Goal: Check status

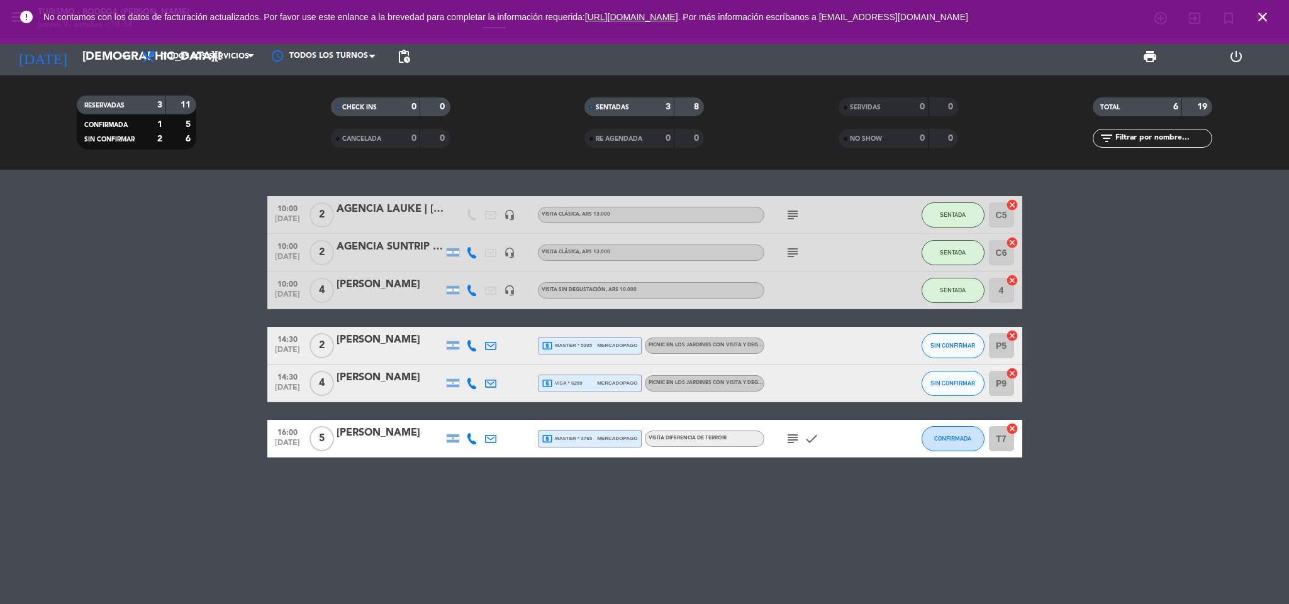
click at [794, 438] on icon "subject" at bounding box center [792, 438] width 15 height 15
click at [769, 506] on div "10:00 [DATE] 2 AGENCIA LAUKE | [PERSON_NAME] headset_mic VISITA CLÁSICA , ARS 1…" at bounding box center [644, 387] width 1289 height 435
click at [144, 333] on bookings-row "10:00 [DATE] 2 AGENCIA LAUKE | [PERSON_NAME] headset_mic VISITA CLÁSICA , ARS 1…" at bounding box center [644, 327] width 1289 height 262
click at [4, 426] on bookings-row "10:00 [DATE] 2 AGENCIA LAUKE | [PERSON_NAME] headset_mic VISITA CLÁSICA , ARS 1…" at bounding box center [644, 327] width 1289 height 262
click at [797, 438] on icon "subject" at bounding box center [792, 438] width 15 height 15
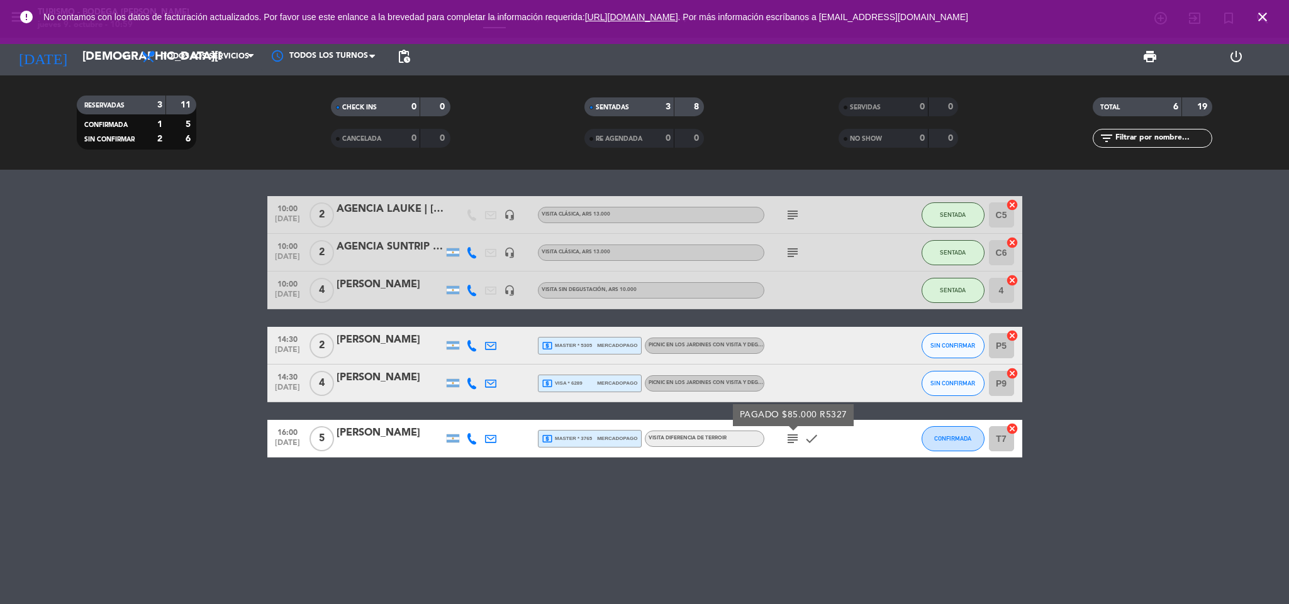
drag, startPoint x: 789, startPoint y: 521, endPoint x: 589, endPoint y: 138, distance: 431.3
click at [780, 508] on div "10:00 [DATE] 2 AGENCIA LAUKE | [PERSON_NAME] headset_mic VISITA CLÁSICA , ARS 1…" at bounding box center [644, 387] width 1289 height 435
click at [92, 48] on input "[DEMOGRAPHIC_DATA][DATE]" at bounding box center [152, 56] width 152 height 26
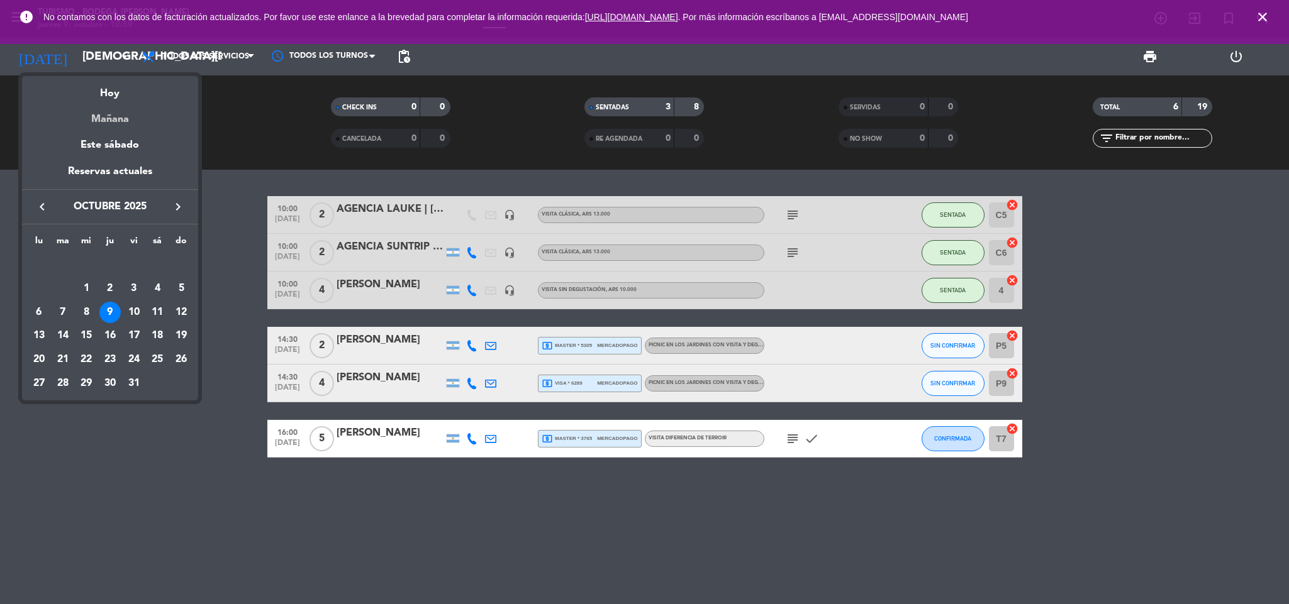
click at [113, 111] on div "Mañana" at bounding box center [110, 115] width 176 height 26
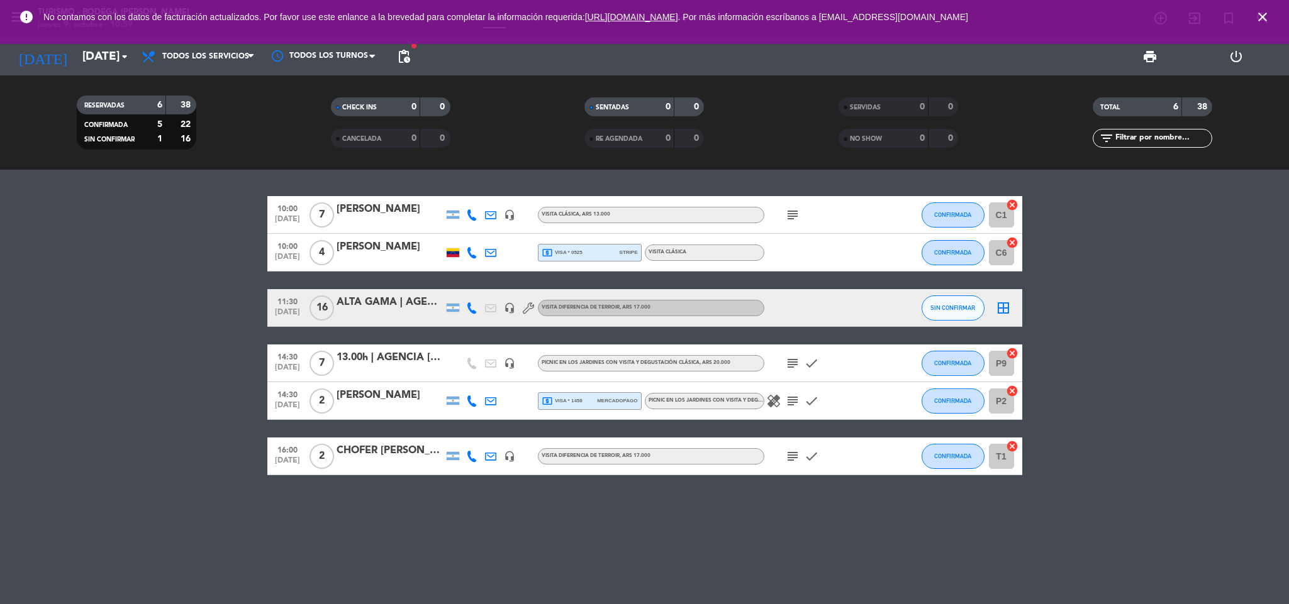
click at [787, 211] on icon "subject" at bounding box center [792, 215] width 15 height 15
click at [795, 367] on icon "subject" at bounding box center [792, 363] width 15 height 15
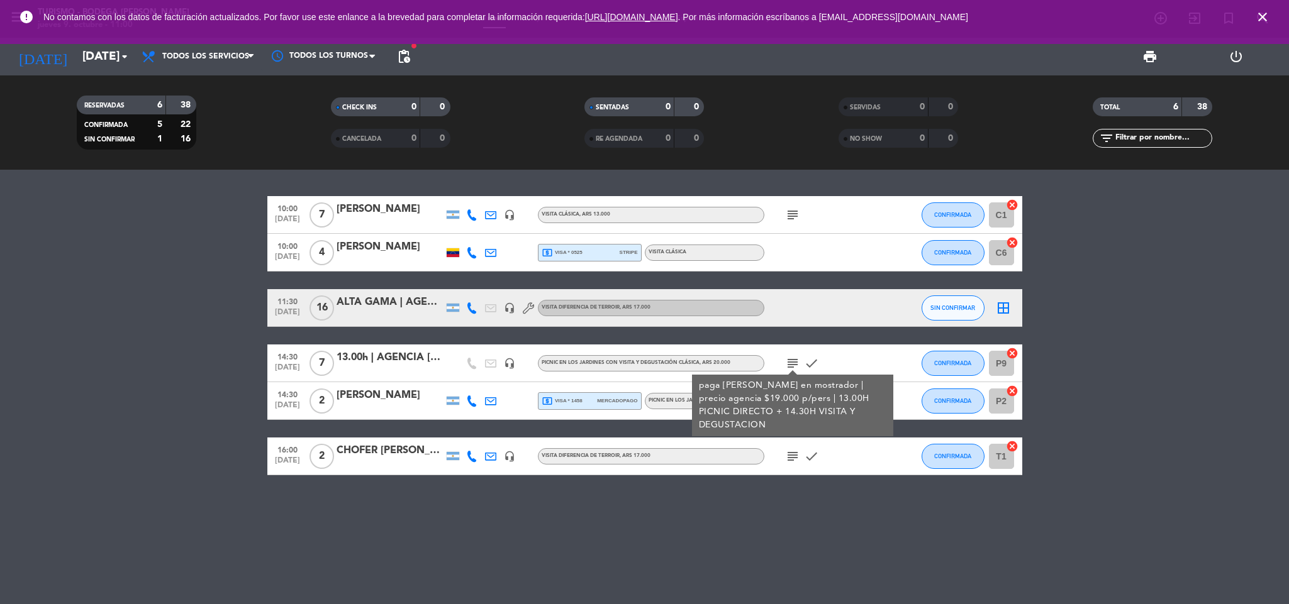
click at [832, 325] on div "10:00 [DATE] 7 [PERSON_NAME] headset_mic VISITA CLÁSICA , ARS 13.000 subject CO…" at bounding box center [644, 335] width 755 height 279
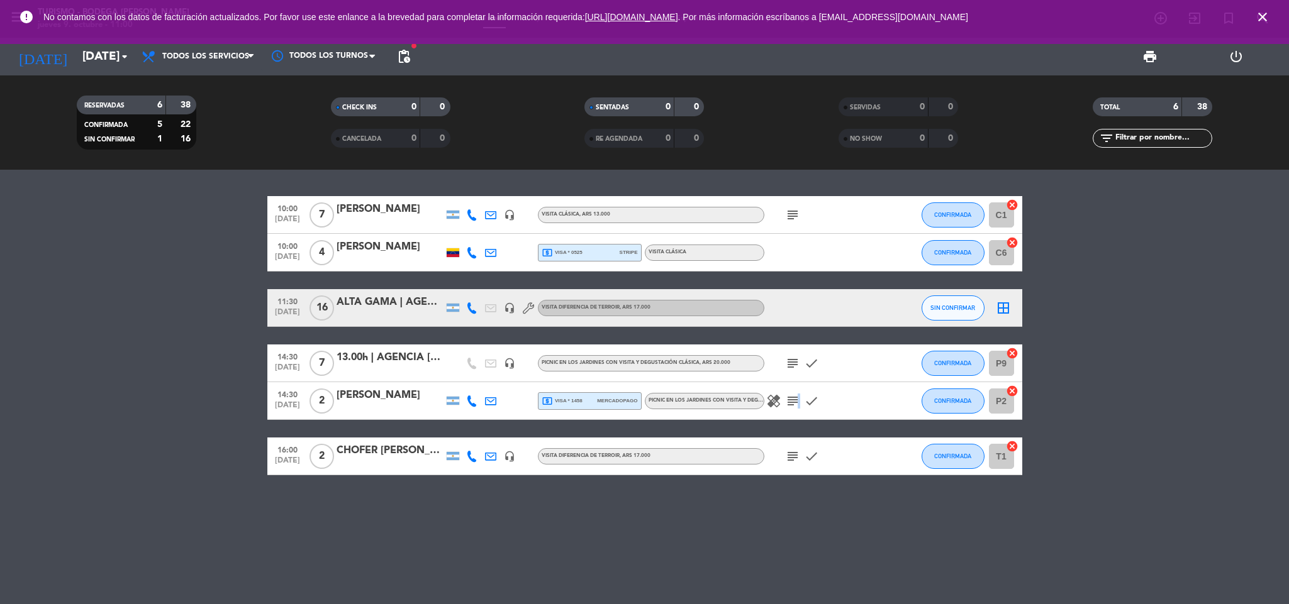
click at [799, 389] on div "healing subject check" at bounding box center [820, 400] width 113 height 37
click at [794, 400] on icon "subject" at bounding box center [792, 401] width 15 height 15
click at [776, 404] on icon "healing" at bounding box center [773, 401] width 15 height 15
click at [772, 494] on div "10:00 [DATE] 7 [PERSON_NAME] headset_mic VISITA CLÁSICA , ARS 13.000 subject CO…" at bounding box center [644, 387] width 1289 height 435
click at [789, 217] on icon "subject" at bounding box center [792, 215] width 15 height 15
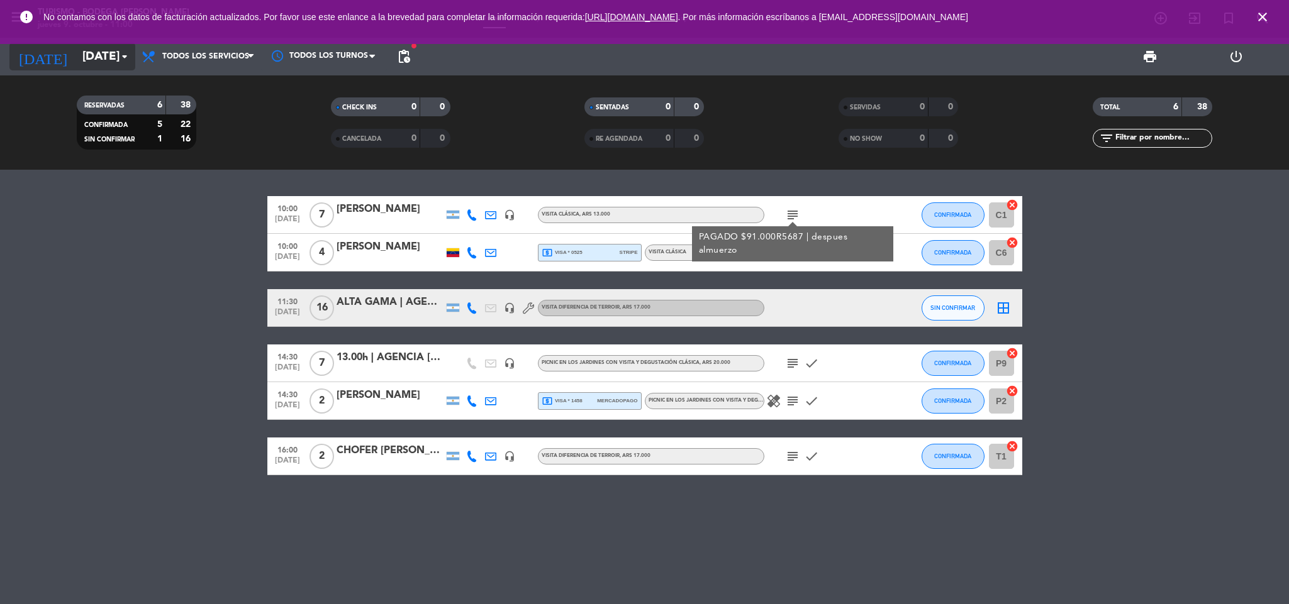
click at [104, 65] on input "[DATE]" at bounding box center [152, 56] width 152 height 26
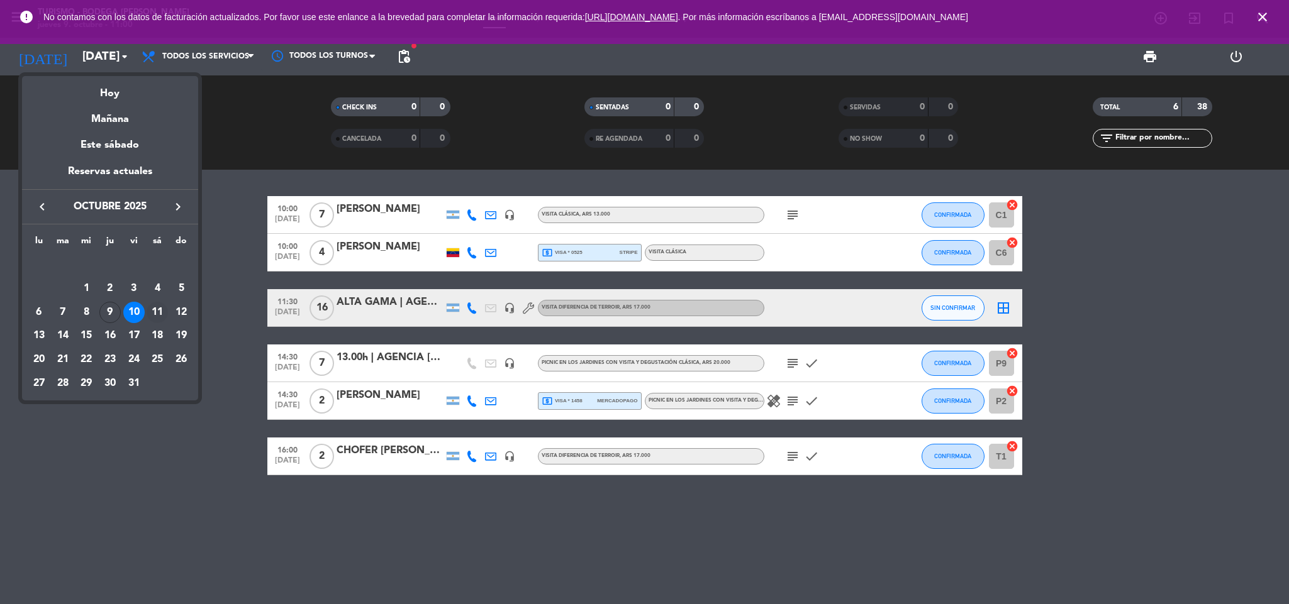
click at [155, 306] on div "11" at bounding box center [157, 312] width 21 height 21
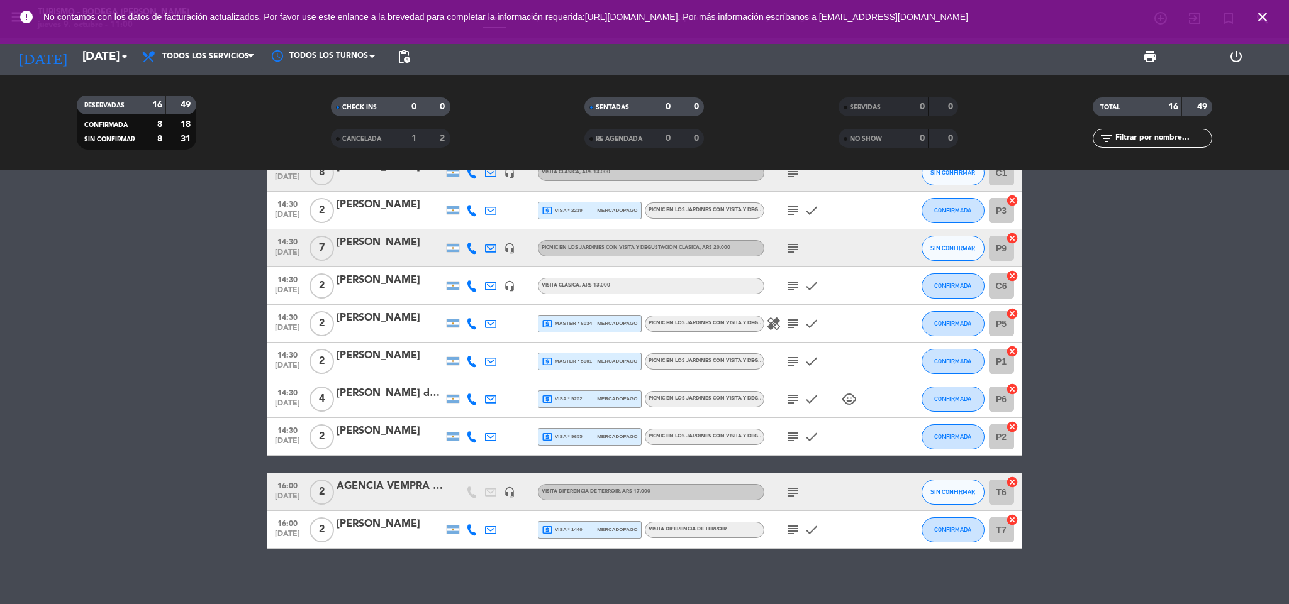
scroll to position [311, 0]
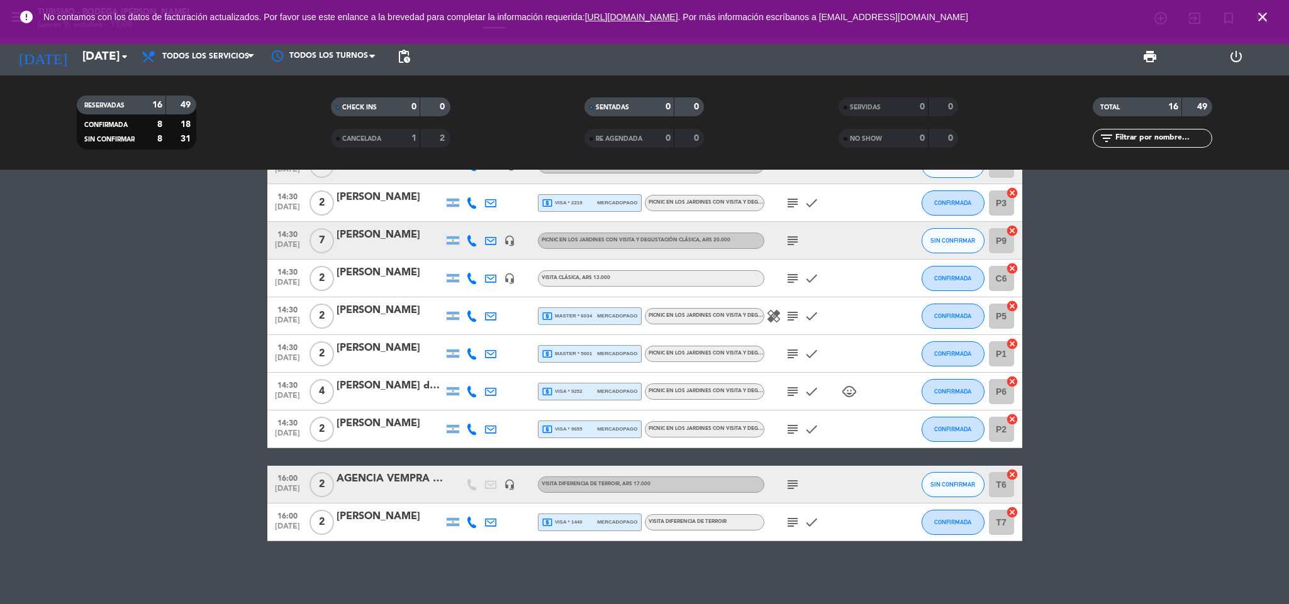
click at [789, 487] on icon "subject" at bounding box center [792, 484] width 15 height 15
click at [118, 364] on bookings-row "10:00 [DATE] 4 [PERSON_NAME] de los [PERSON_NAME] headset_mic VISITA CLÁSICA , …" at bounding box center [644, 213] width 1289 height 657
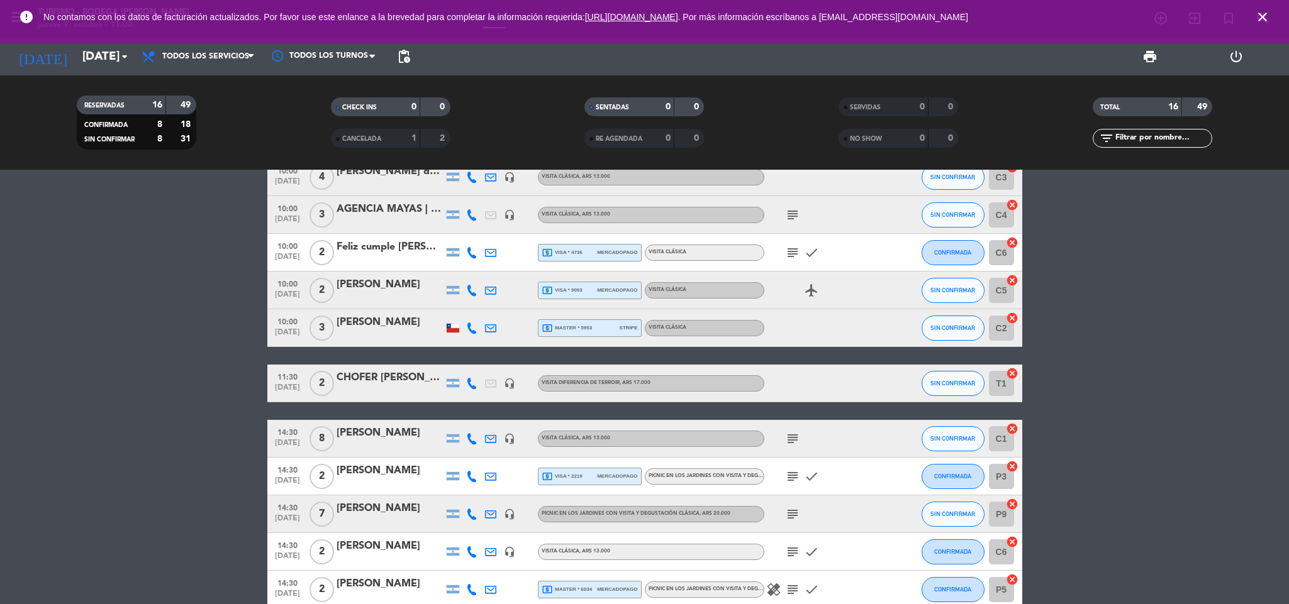
scroll to position [0, 0]
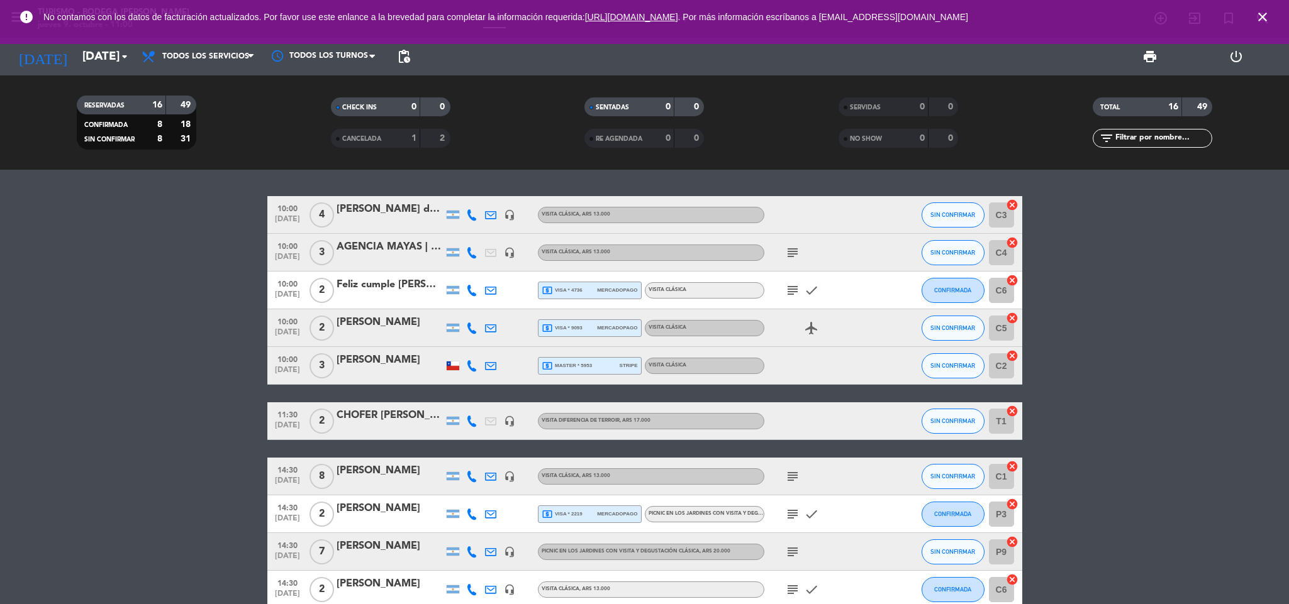
click at [794, 289] on icon "subject" at bounding box center [792, 290] width 15 height 15
click at [793, 251] on icon "subject" at bounding box center [792, 252] width 15 height 15
click at [203, 355] on bookings-row "10:00 [DATE] 4 [PERSON_NAME] de los [PERSON_NAME] headset_mic VISITA CLÁSICA , …" at bounding box center [644, 524] width 1289 height 657
click at [92, 55] on input "[DATE]" at bounding box center [152, 56] width 152 height 26
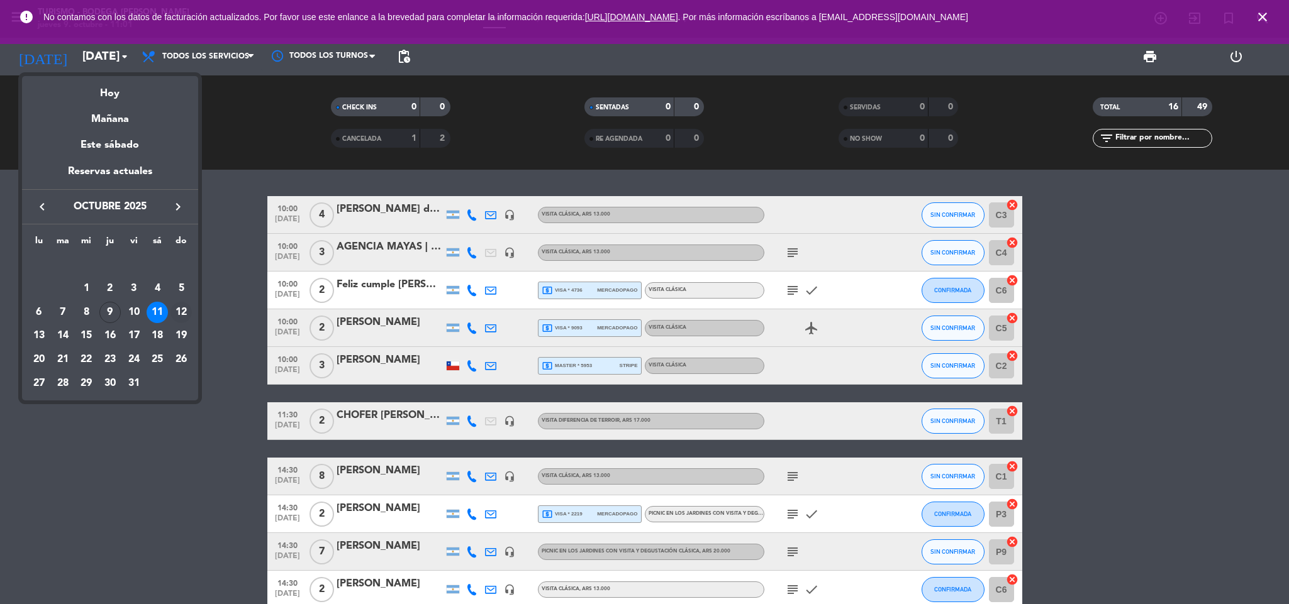
click at [185, 314] on div "12" at bounding box center [180, 312] width 21 height 21
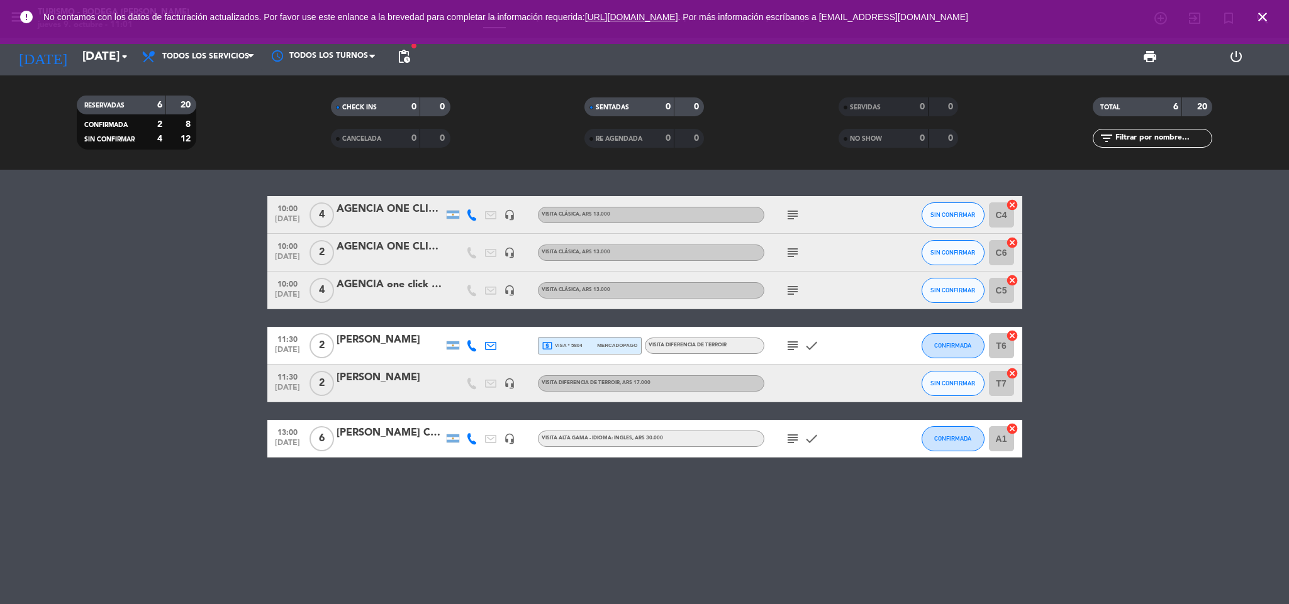
click at [787, 434] on icon "subject" at bounding box center [792, 438] width 15 height 15
click at [663, 515] on div "10:00 [DATE] 4 AGENCIA ONE CLICK TRAVEL | [PERSON_NAME] headset_mic VISITA CLÁS…" at bounding box center [644, 387] width 1289 height 435
click at [96, 51] on input "[DATE]" at bounding box center [152, 56] width 152 height 26
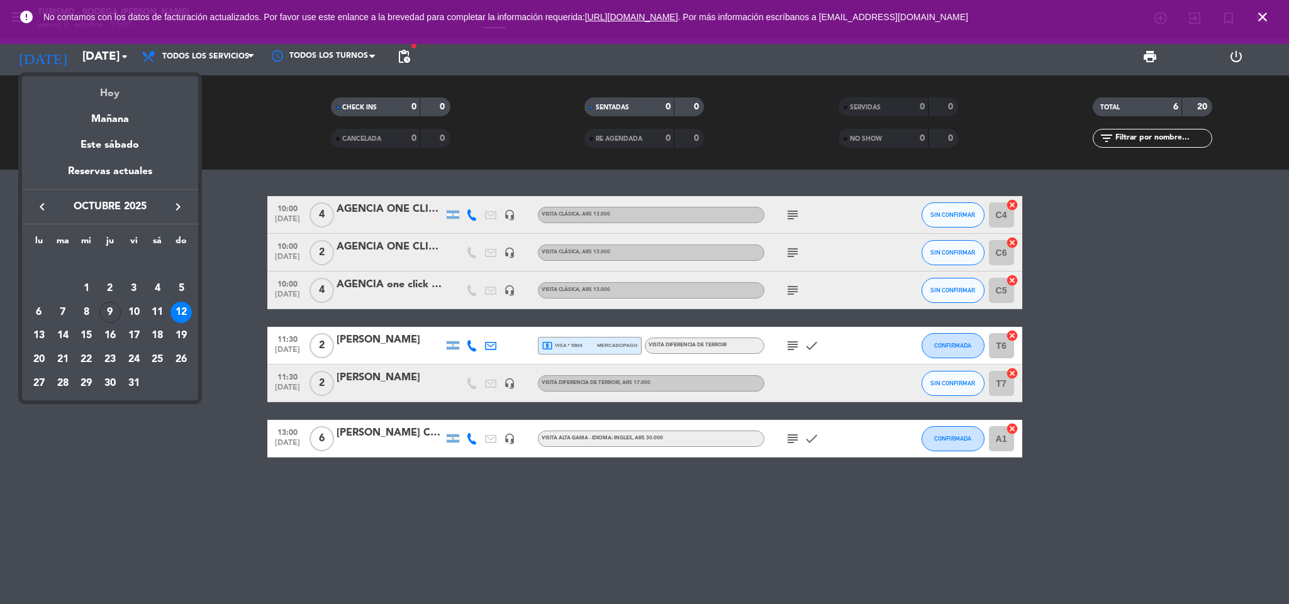
click at [115, 101] on div "Hoy" at bounding box center [110, 89] width 176 height 26
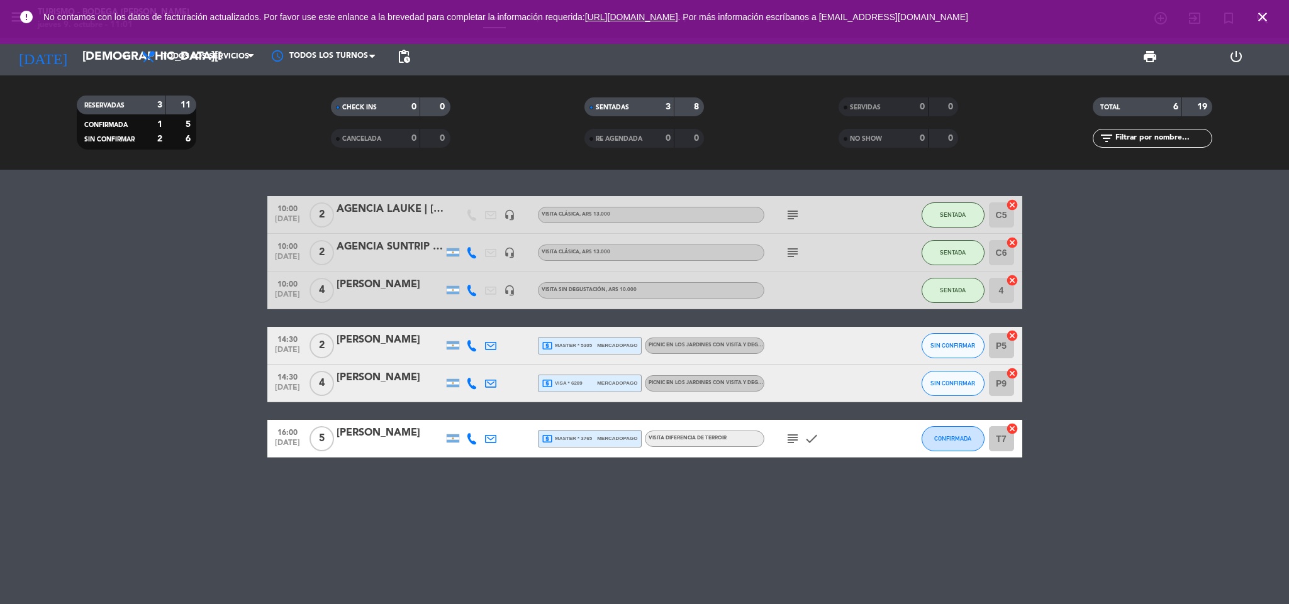
click at [119, 359] on bookings-row "10:00 [DATE] 2 AGENCIA LAUKE | [PERSON_NAME] headset_mic VISITA CLÁSICA , ARS 1…" at bounding box center [644, 327] width 1289 height 262
drag, startPoint x: 133, startPoint y: 325, endPoint x: 169, endPoint y: 255, distance: 77.9
click at [129, 291] on bookings-row "10:00 [DATE] 2 AGENCIA LAUKE | [PERSON_NAME] headset_mic VISITA CLÁSICA , ARS 1…" at bounding box center [644, 327] width 1289 height 262
click at [186, 247] on bookings-row "10:00 [DATE] 2 AGENCIA LAUKE | [PERSON_NAME] headset_mic VISITA CLÁSICA , ARS 1…" at bounding box center [644, 327] width 1289 height 262
click at [163, 303] on bookings-row "10:00 [DATE] 2 AGENCIA LAUKE | [PERSON_NAME] headset_mic VISITA CLÁSICA , ARS 1…" at bounding box center [644, 327] width 1289 height 262
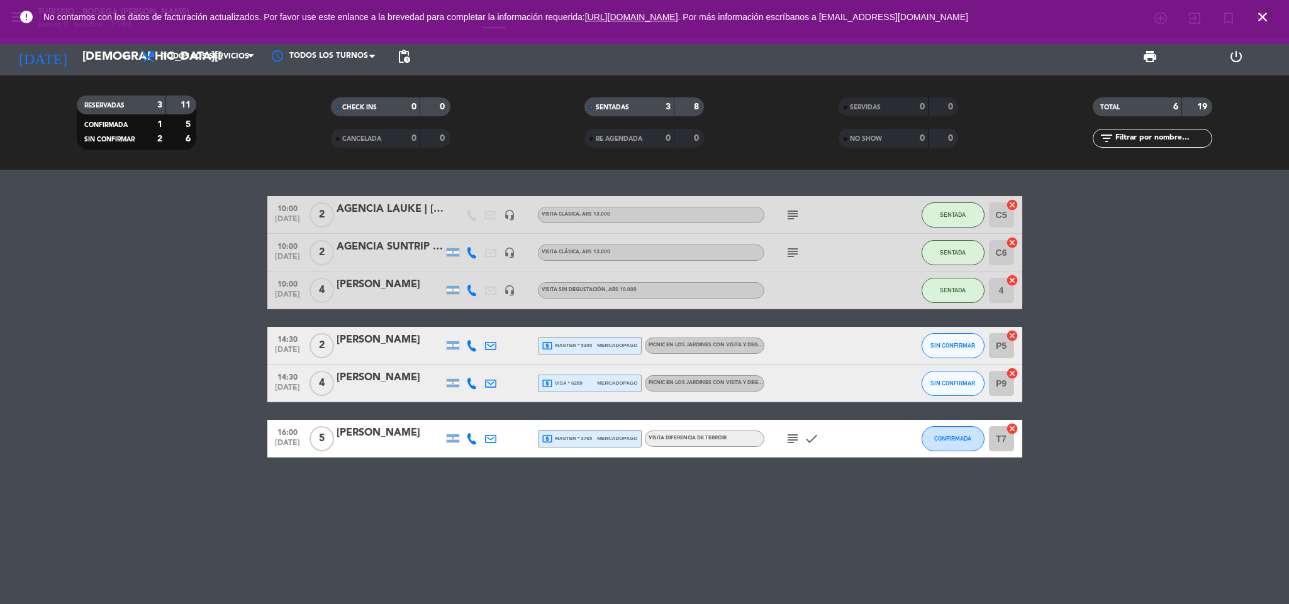
click at [135, 397] on bookings-row "10:00 [DATE] 2 AGENCIA LAUKE | [PERSON_NAME] headset_mic VISITA CLÁSICA , ARS 1…" at bounding box center [644, 327] width 1289 height 262
click at [472, 342] on icon at bounding box center [471, 345] width 11 height 11
click at [472, 381] on icon at bounding box center [471, 383] width 11 height 11
click at [204, 391] on bookings-row "10:00 [DATE] 2 AGENCIA LAUKE | [PERSON_NAME] headset_mic VISITA CLÁSICA , ARS 1…" at bounding box center [644, 327] width 1289 height 262
click at [89, 52] on input "[DEMOGRAPHIC_DATA][DATE]" at bounding box center [152, 56] width 152 height 26
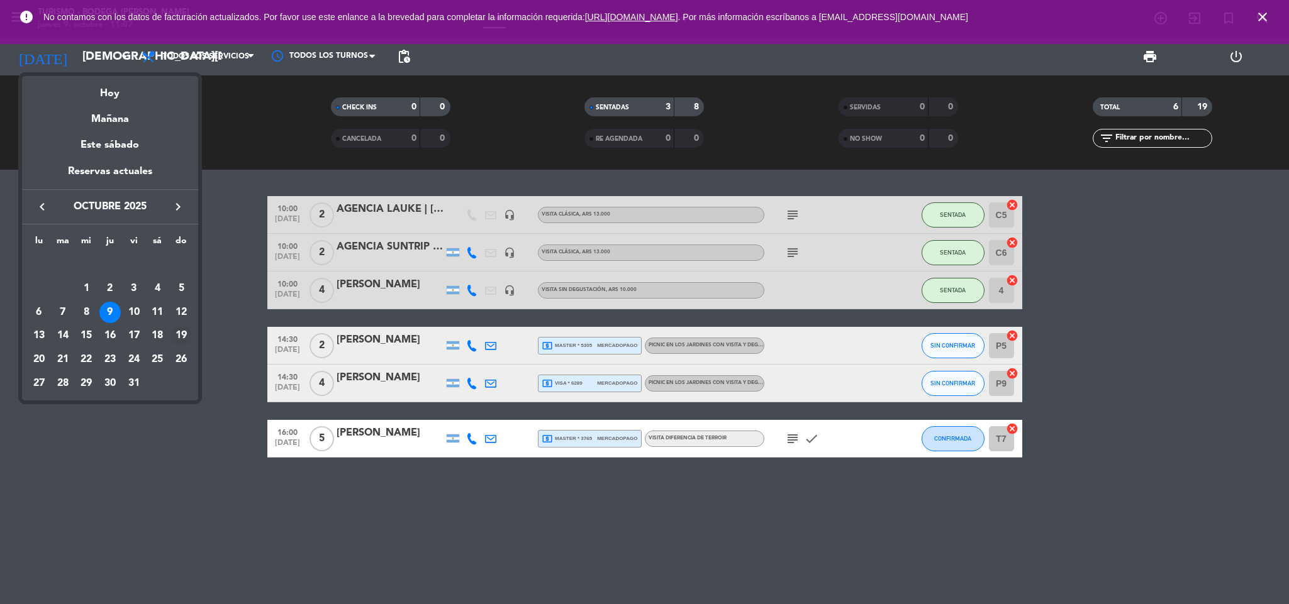
click at [179, 336] on div "19" at bounding box center [180, 336] width 21 height 21
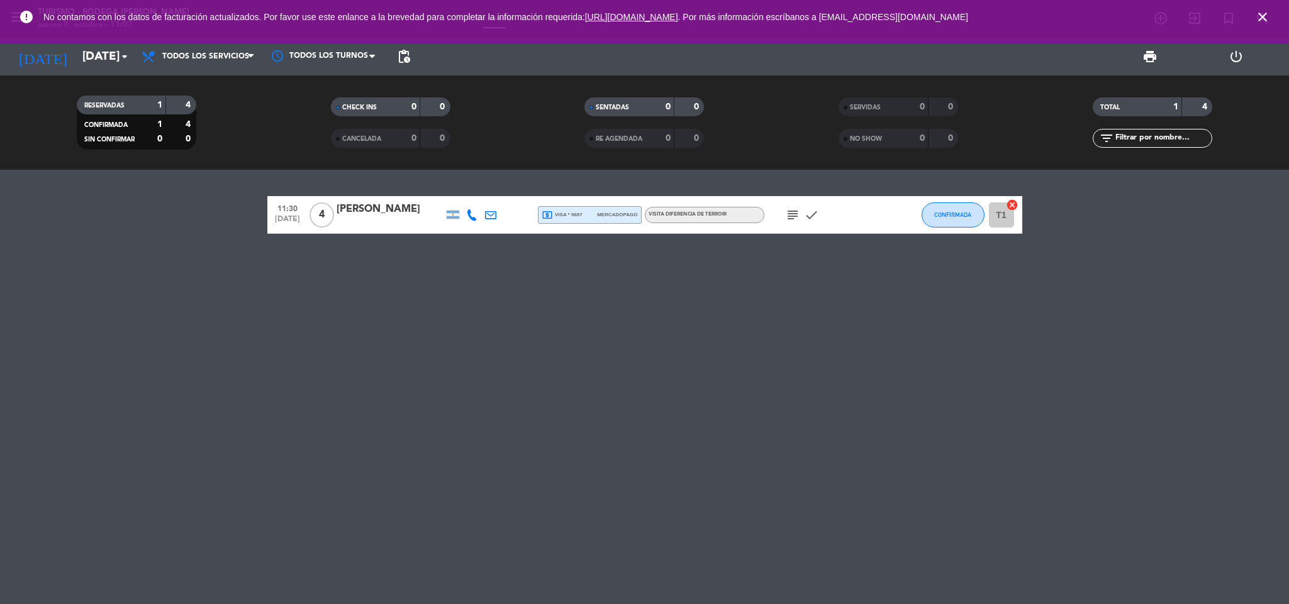
click at [789, 217] on icon "subject" at bounding box center [792, 215] width 15 height 15
click at [772, 357] on div "11:30 [DATE] 4 [PERSON_NAME] local_atm visa * 9697 mercadopago VISITA DIFERENCI…" at bounding box center [644, 387] width 1289 height 435
click at [110, 61] on input "[DATE]" at bounding box center [152, 56] width 152 height 26
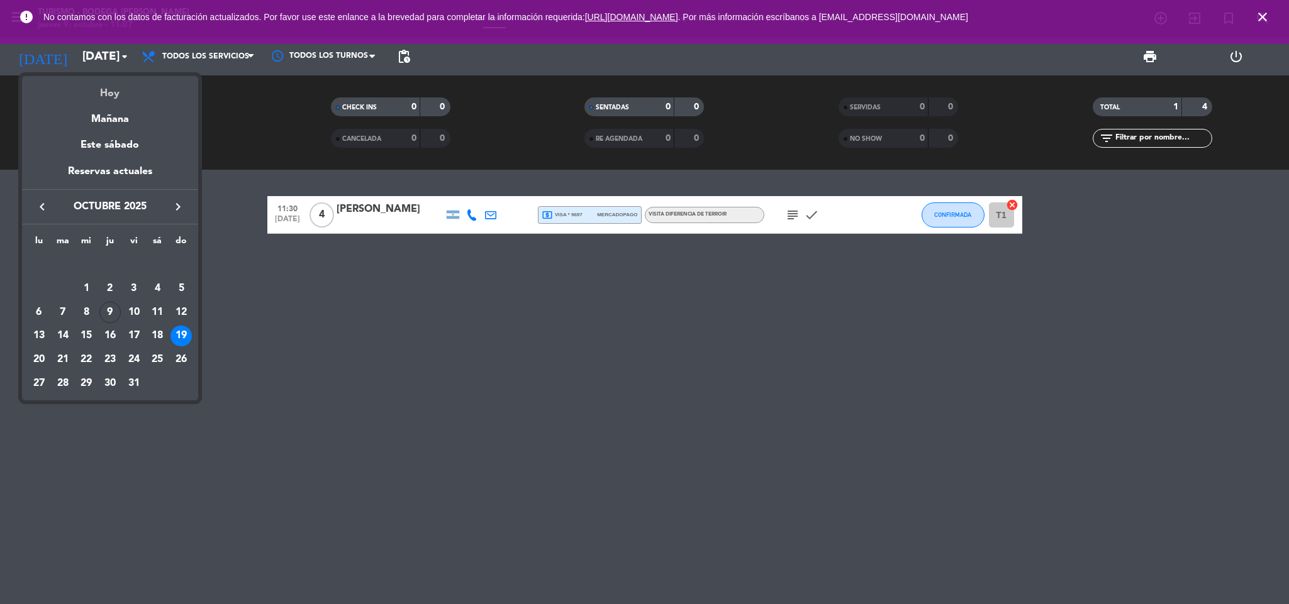
click at [115, 97] on div "Hoy" at bounding box center [110, 89] width 176 height 26
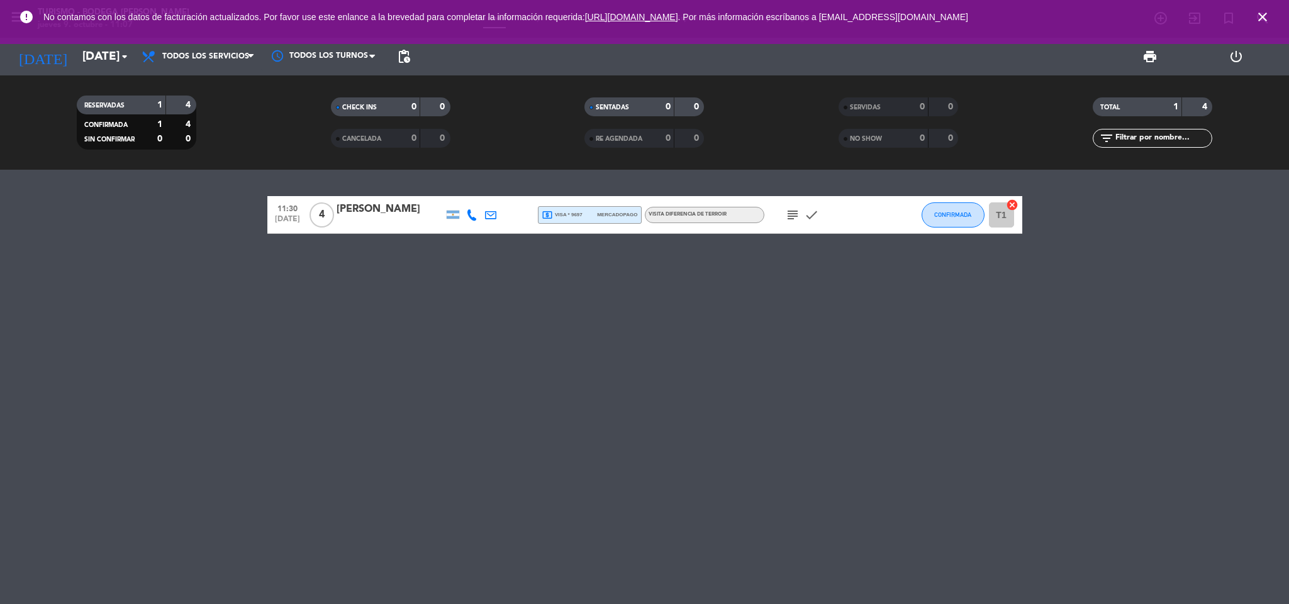
type input "[DEMOGRAPHIC_DATA][DATE]"
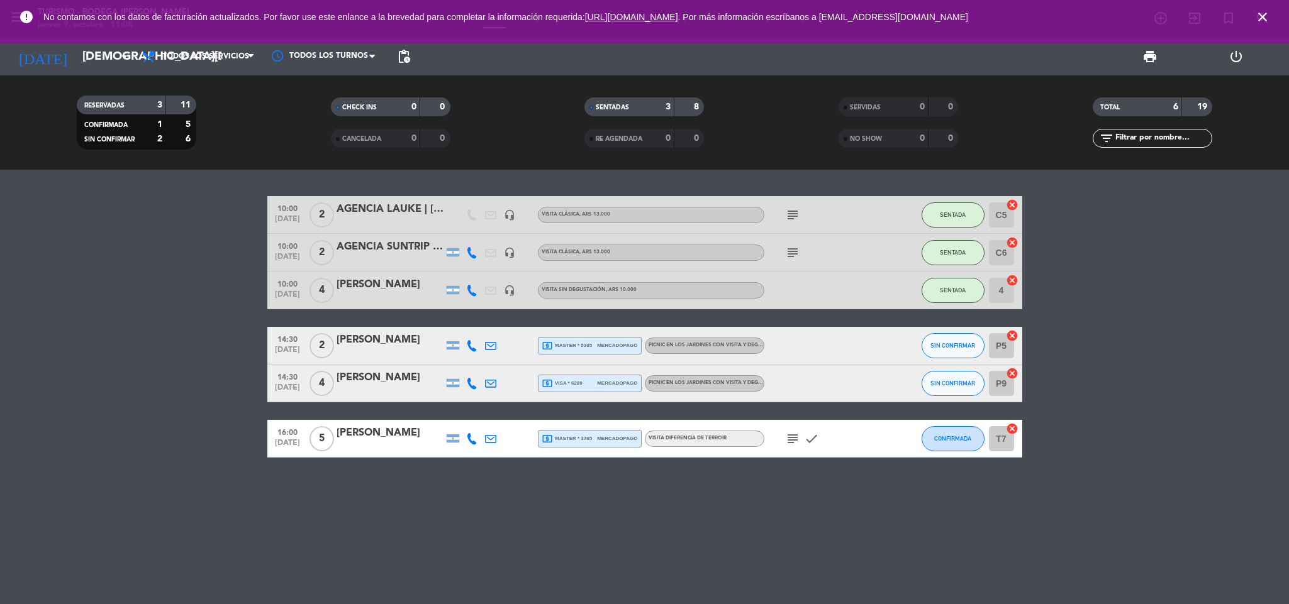
click at [170, 374] on bookings-row "10:00 [DATE] 2 AGENCIA LAUKE | [PERSON_NAME] headset_mic VISITA CLÁSICA , ARS 1…" at bounding box center [644, 327] width 1289 height 262
click at [155, 336] on bookings-row "10:00 [DATE] 2 AGENCIA LAUKE | [PERSON_NAME] headset_mic VISITA CLÁSICA , ARS 1…" at bounding box center [644, 327] width 1289 height 262
click at [135, 382] on bookings-row "10:00 [DATE] 2 AGENCIA LAUKE | [PERSON_NAME] headset_mic VISITA CLÁSICA , ARS 1…" at bounding box center [644, 327] width 1289 height 262
drag, startPoint x: 99, startPoint y: 327, endPoint x: 72, endPoint y: 457, distance: 133.0
click at [93, 336] on bookings-row "10:00 [DATE] 2 AGENCIA LAUKE | [PERSON_NAME] headset_mic VISITA CLÁSICA , ARS 1…" at bounding box center [644, 327] width 1289 height 262
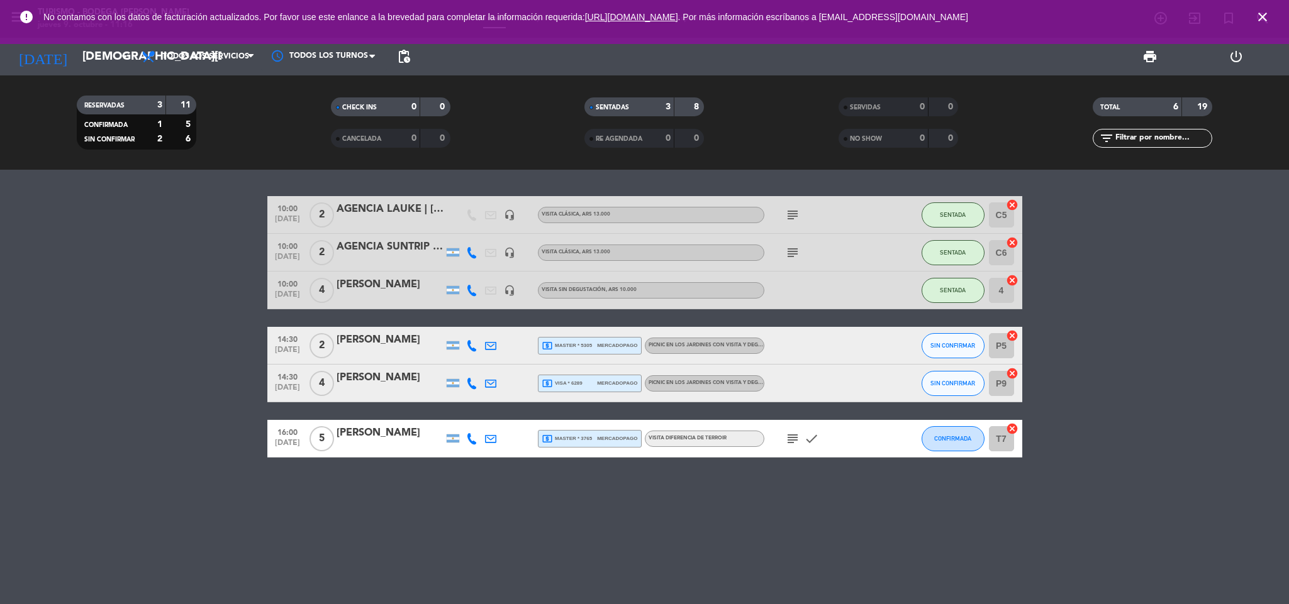
click at [148, 376] on bookings-row "10:00 [DATE] 2 AGENCIA LAUKE | [PERSON_NAME] headset_mic VISITA CLÁSICA , ARS 1…" at bounding box center [644, 327] width 1289 height 262
drag, startPoint x: 110, startPoint y: 408, endPoint x: 89, endPoint y: 398, distance: 23.1
click at [95, 402] on bookings-row "10:00 [DATE] 2 AGENCIA LAUKE | [PERSON_NAME] headset_mic VISITA CLÁSICA , ARS 1…" at bounding box center [644, 327] width 1289 height 262
click at [157, 306] on bookings-row "10:00 [DATE] 2 AGENCIA LAUKE | [PERSON_NAME] headset_mic VISITA CLÁSICA , ARS 1…" at bounding box center [644, 327] width 1289 height 262
drag, startPoint x: 215, startPoint y: 340, endPoint x: 218, endPoint y: 318, distance: 22.2
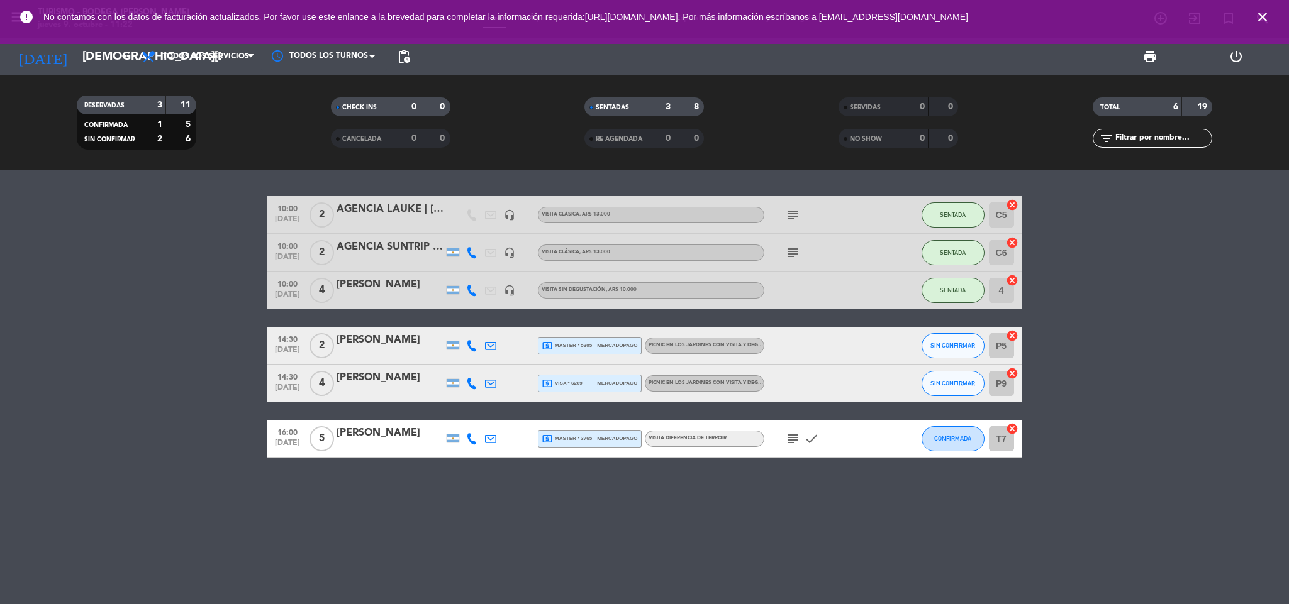
click at [215, 330] on bookings-row "10:00 [DATE] 2 AGENCIA LAUKE | [PERSON_NAME] headset_mic VISITA CLÁSICA , ARS 1…" at bounding box center [644, 327] width 1289 height 262
click at [151, 297] on bookings-row "10:00 [DATE] 2 AGENCIA LAUKE | [PERSON_NAME] headset_mic VISITA CLÁSICA , ARS 1…" at bounding box center [644, 327] width 1289 height 262
click at [151, 295] on bookings-row "10:00 [DATE] 2 AGENCIA LAUKE | [PERSON_NAME] headset_mic VISITA CLÁSICA , ARS 1…" at bounding box center [644, 327] width 1289 height 262
drag, startPoint x: 136, startPoint y: 333, endPoint x: 130, endPoint y: 329, distance: 6.8
click at [134, 331] on bookings-row "10:00 [DATE] 2 AGENCIA LAUKE | [PERSON_NAME] headset_mic VISITA CLÁSICA , ARS 1…" at bounding box center [644, 327] width 1289 height 262
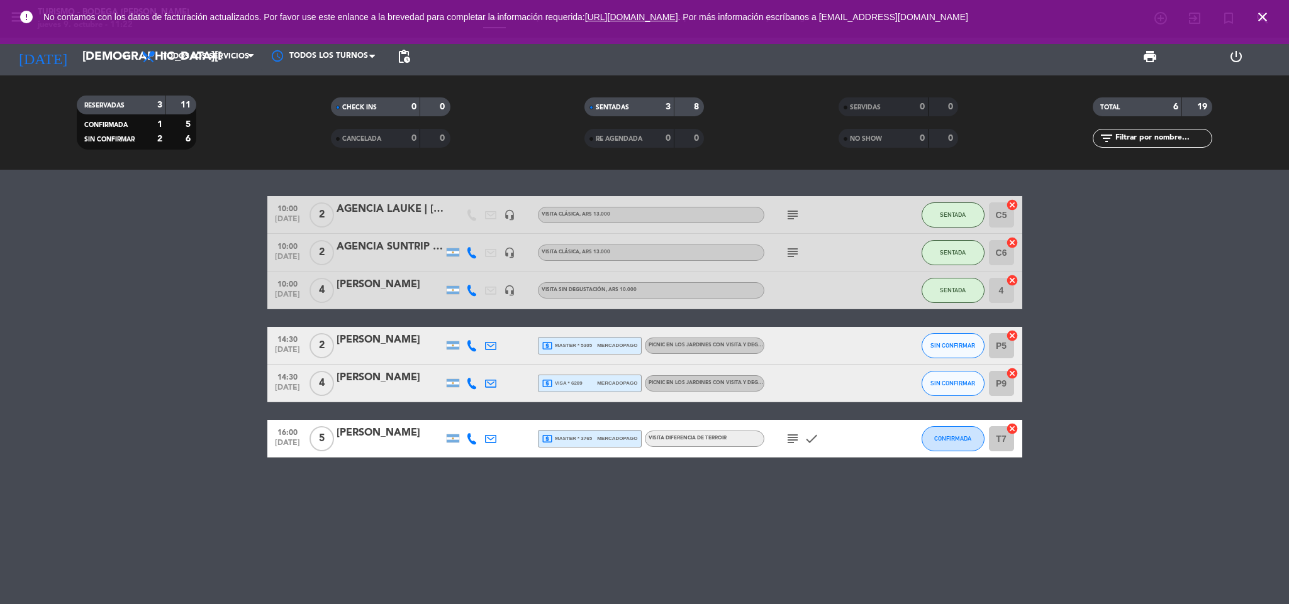
click at [121, 278] on bookings-row "10:00 [DATE] 2 AGENCIA LAUKE | [PERSON_NAME] headset_mic VISITA CLÁSICA , ARS 1…" at bounding box center [644, 327] width 1289 height 262
drag, startPoint x: 121, startPoint y: 278, endPoint x: 130, endPoint y: 259, distance: 20.8
click at [130, 259] on bookings-row "10:00 [DATE] 2 AGENCIA LAUKE | [PERSON_NAME] headset_mic VISITA CLÁSICA , ARS 1…" at bounding box center [644, 327] width 1289 height 262
click at [133, 257] on bookings-row "10:00 [DATE] 2 AGENCIA LAUKE | [PERSON_NAME] headset_mic VISITA CLÁSICA , ARS 1…" at bounding box center [644, 327] width 1289 height 262
click at [138, 420] on bookings-row "10:00 [DATE] 2 AGENCIA LAUKE | [PERSON_NAME] headset_mic VISITA CLÁSICA , ARS 1…" at bounding box center [644, 327] width 1289 height 262
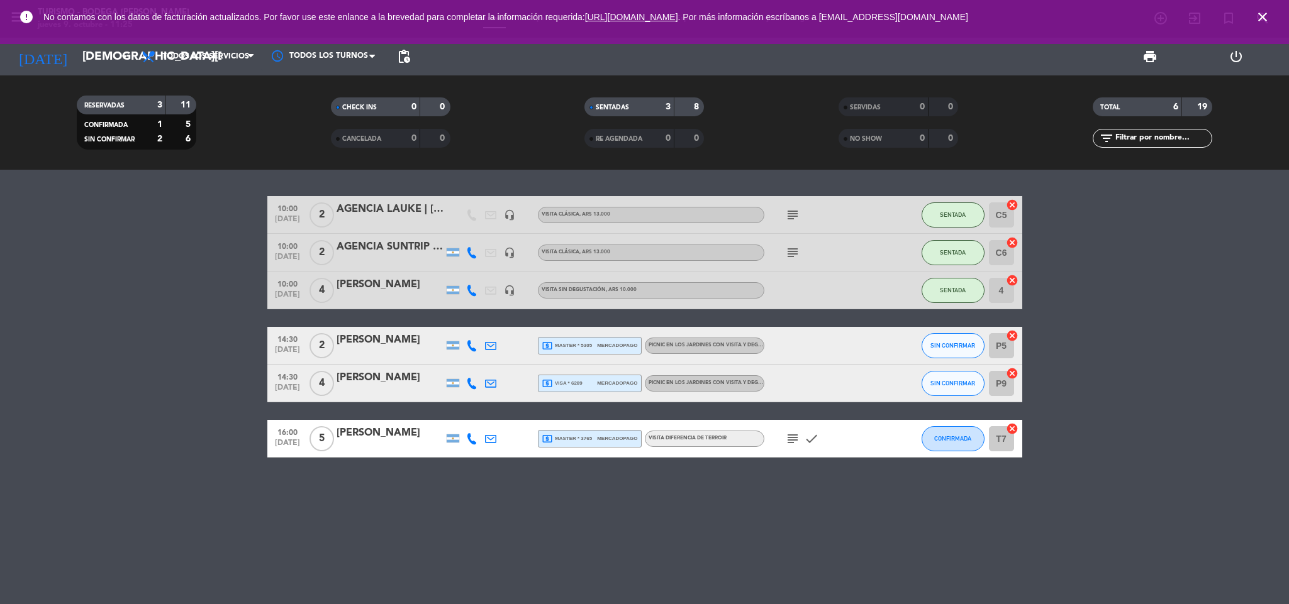
click at [116, 294] on bookings-row "10:00 [DATE] 2 AGENCIA LAUKE | [PERSON_NAME] headset_mic VISITA CLÁSICA , ARS 1…" at bounding box center [644, 327] width 1289 height 262
drag, startPoint x: 121, startPoint y: 287, endPoint x: 121, endPoint y: 270, distance: 16.4
click at [121, 272] on bookings-row "10:00 [DATE] 2 AGENCIA LAUKE | [PERSON_NAME] headset_mic VISITA CLÁSICA , ARS 1…" at bounding box center [644, 327] width 1289 height 262
click at [101, 363] on bookings-row "10:00 [DATE] 2 AGENCIA LAUKE | [PERSON_NAME] headset_mic VISITA CLÁSICA , ARS 1…" at bounding box center [644, 327] width 1289 height 262
click at [93, 343] on bookings-row "10:00 [DATE] 2 AGENCIA LAUKE | [PERSON_NAME] headset_mic VISITA CLÁSICA , ARS 1…" at bounding box center [644, 327] width 1289 height 262
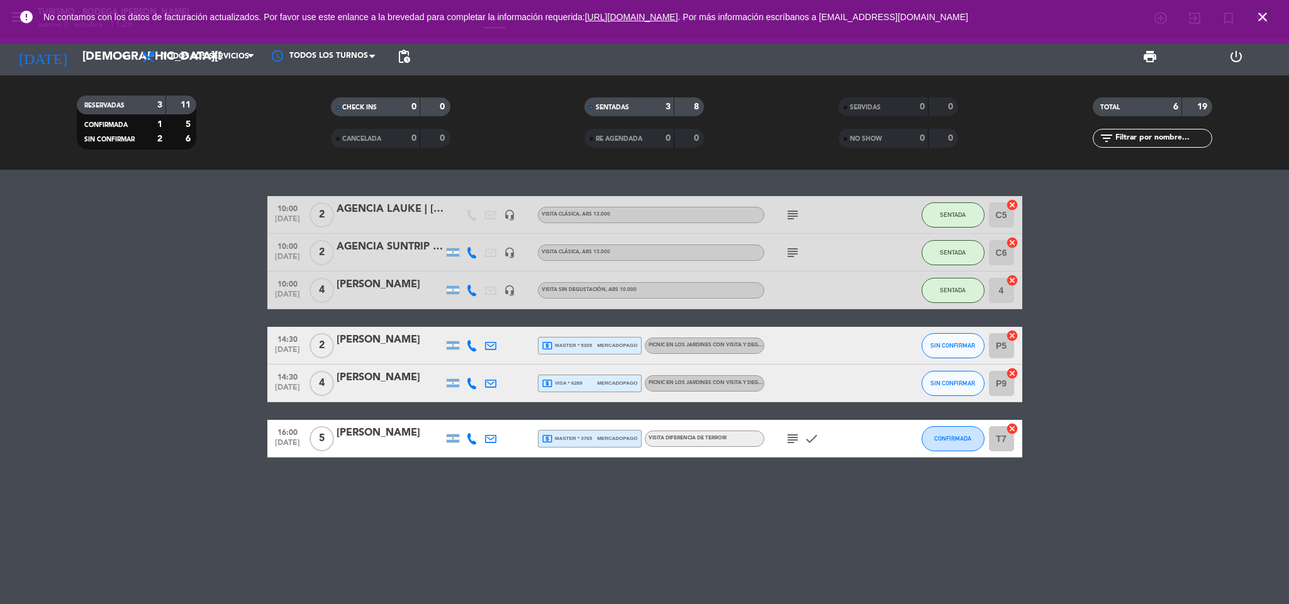
click at [791, 431] on icon "subject" at bounding box center [792, 438] width 15 height 15
